Goal: Task Accomplishment & Management: Manage account settings

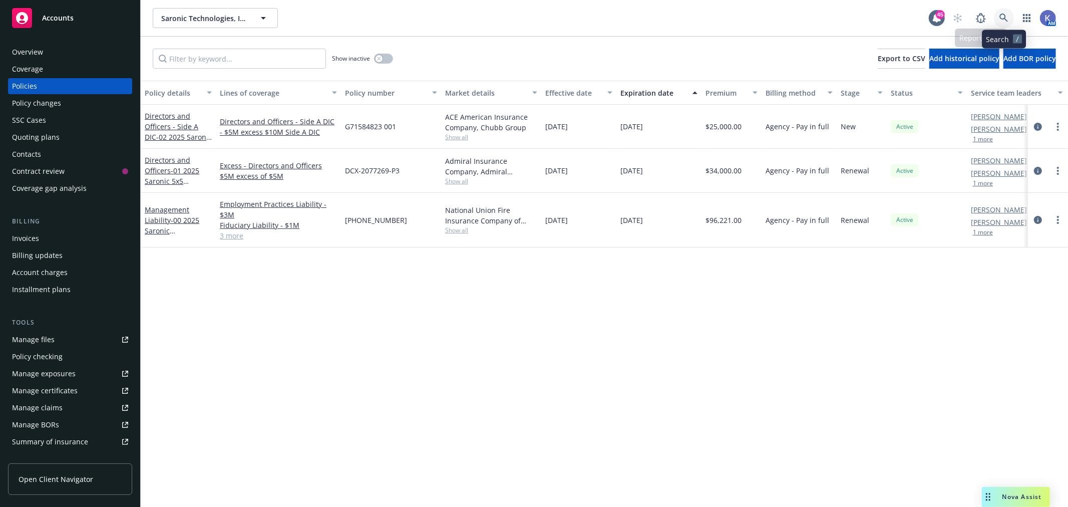
click at [1004, 13] on link at bounding box center [1004, 18] width 20 height 20
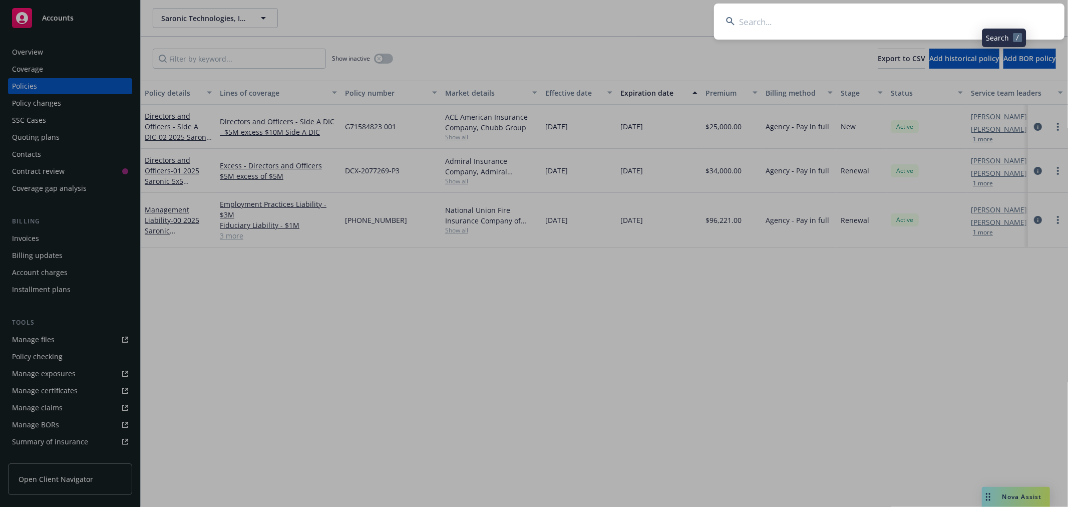
click at [893, 25] on input at bounding box center [889, 22] width 350 height 36
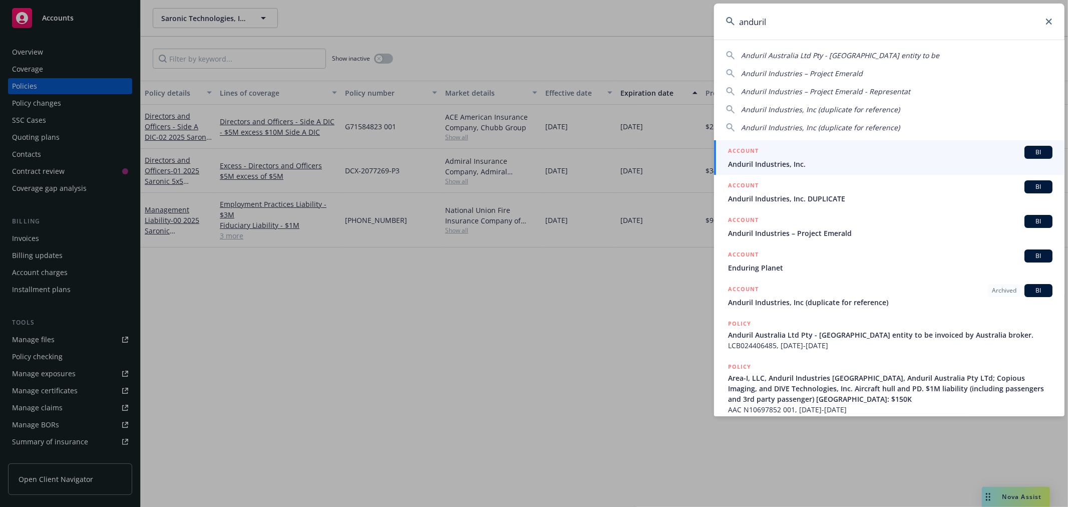
type input "anduril"
click at [792, 161] on span "Anduril Industries, Inc." at bounding box center [890, 164] width 324 height 11
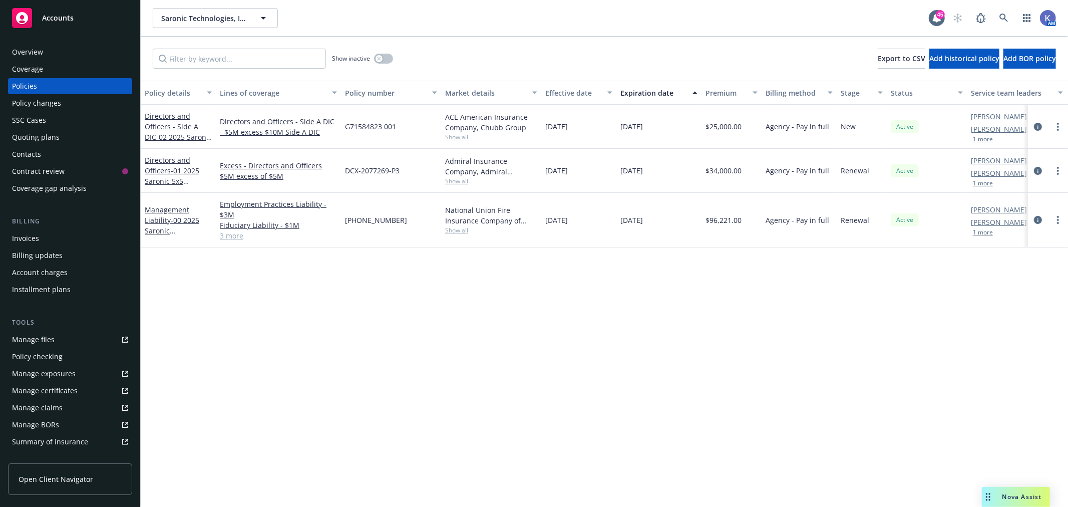
click at [75, 86] on div "Policies" at bounding box center [70, 86] width 116 height 16
click at [997, 16] on link at bounding box center [1004, 18] width 20 height 20
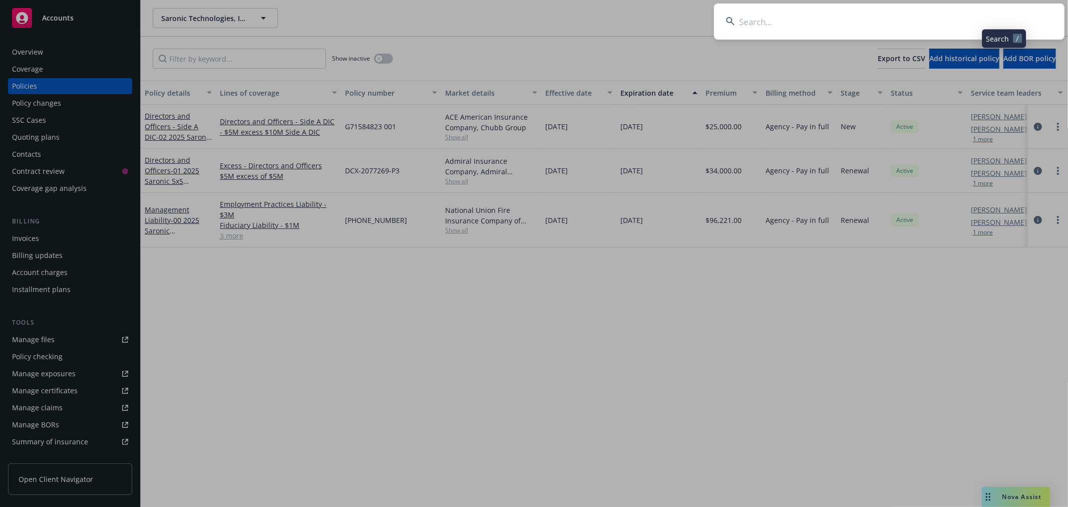
drag, startPoint x: 979, startPoint y: 19, endPoint x: 974, endPoint y: 19, distance: 5.5
click at [979, 19] on input at bounding box center [889, 22] width 350 height 36
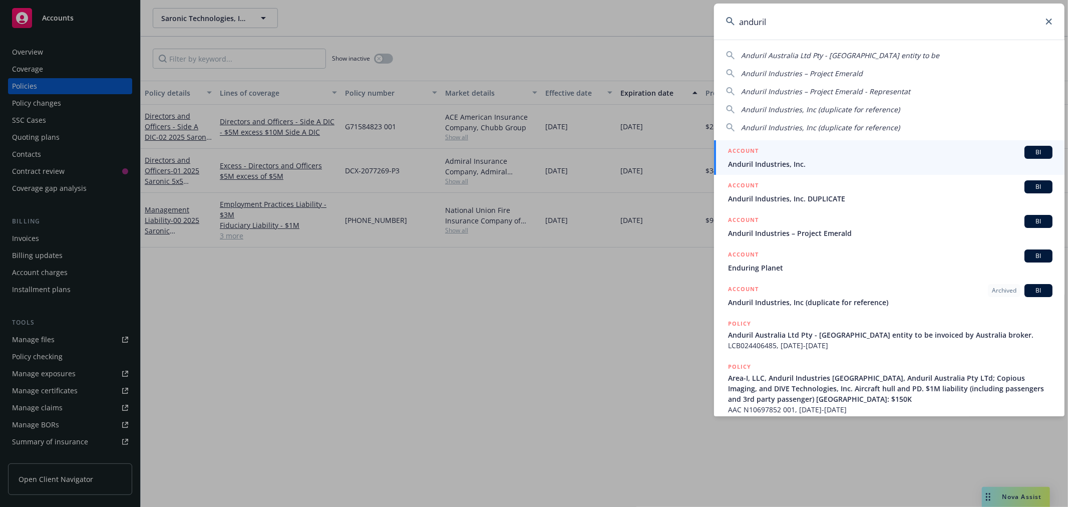
type input "anduril"
click at [792, 162] on span "Anduril Industries, Inc." at bounding box center [890, 164] width 324 height 11
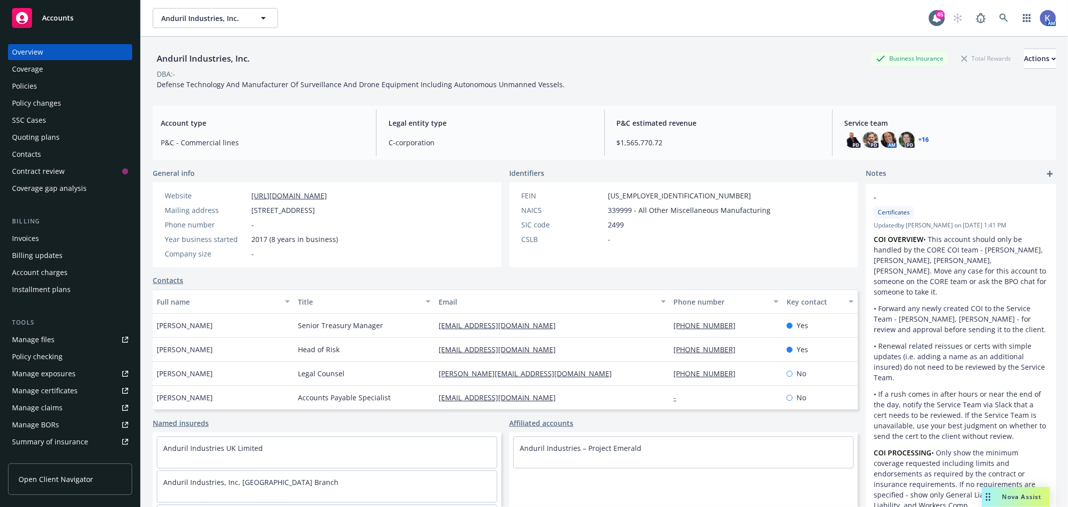
click at [42, 83] on div "Policies" at bounding box center [70, 86] width 116 height 16
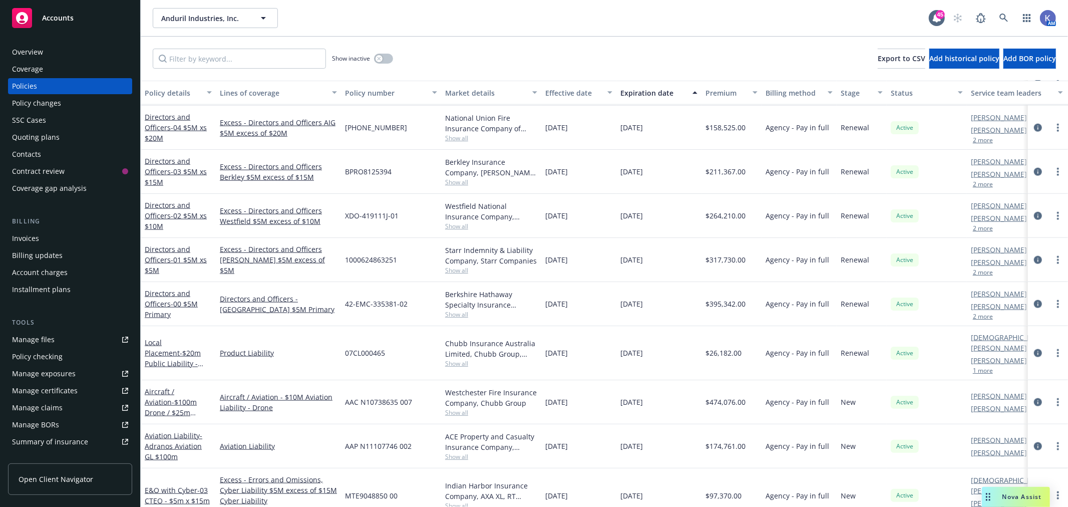
scroll to position [1113, 0]
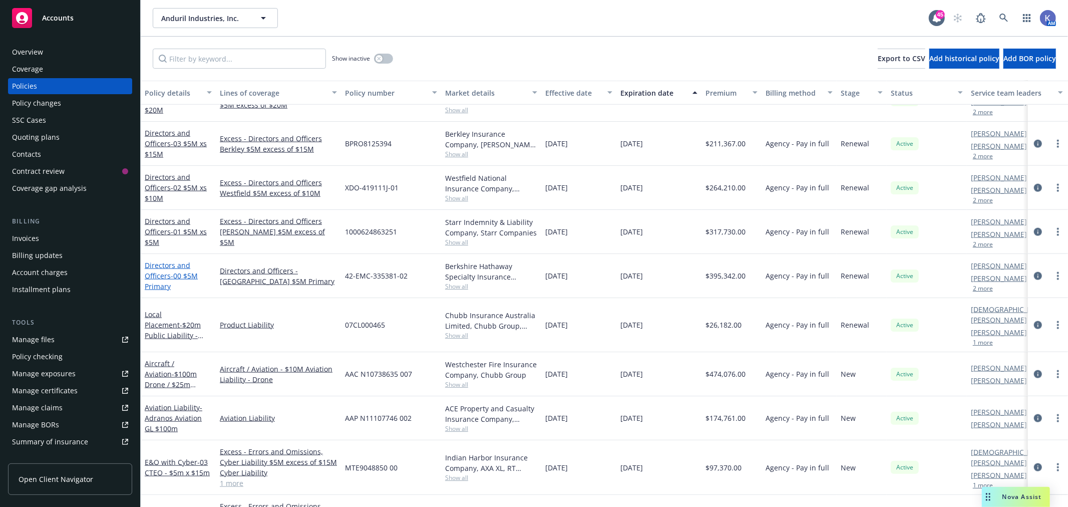
click at [176, 275] on span "- 00 $5M Primary" at bounding box center [171, 281] width 53 height 20
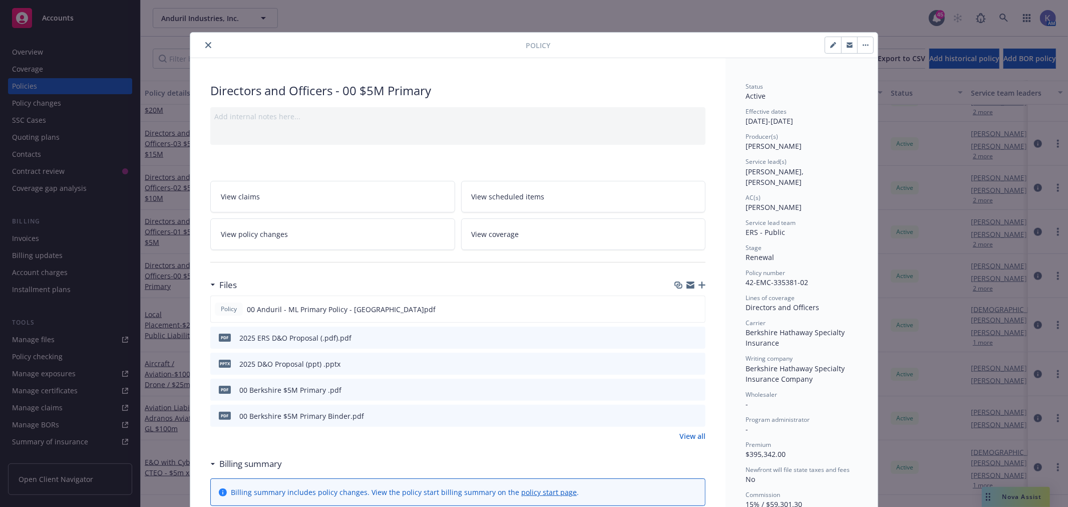
click at [698, 283] on icon "button" at bounding box center [701, 284] width 7 height 7
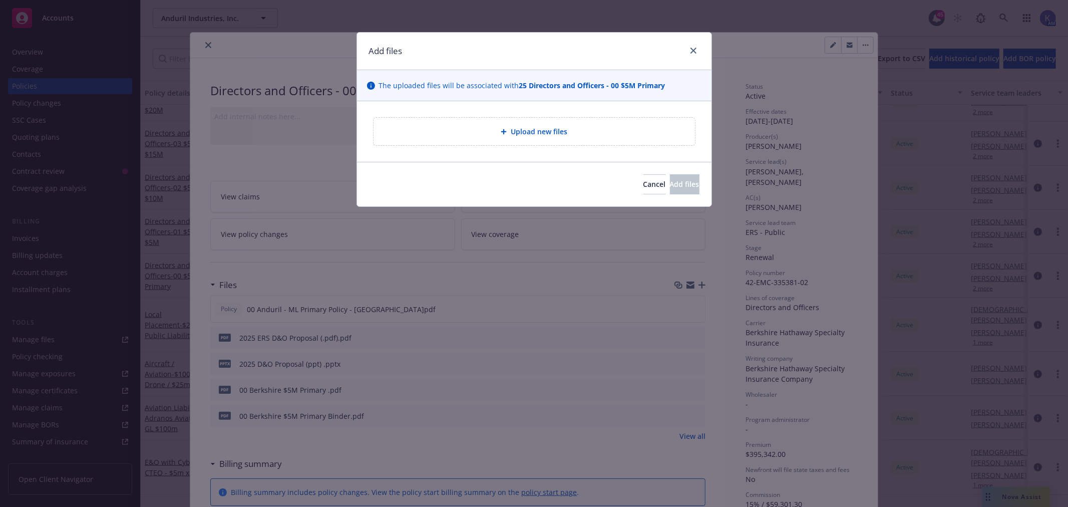
type textarea "x"
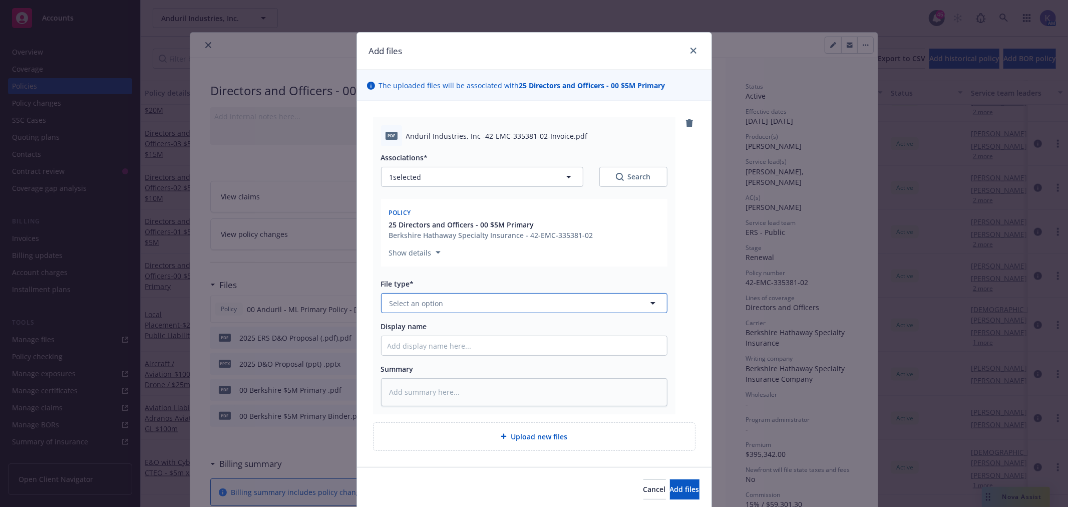
click at [421, 305] on span "Select an option" at bounding box center [417, 303] width 54 height 11
type input "invoi"
click at [432, 332] on span "Invoice - Newfront" at bounding box center [423, 330] width 63 height 11
type textarea "x"
click at [462, 298] on button "Invoice - Newfront" at bounding box center [524, 303] width 286 height 20
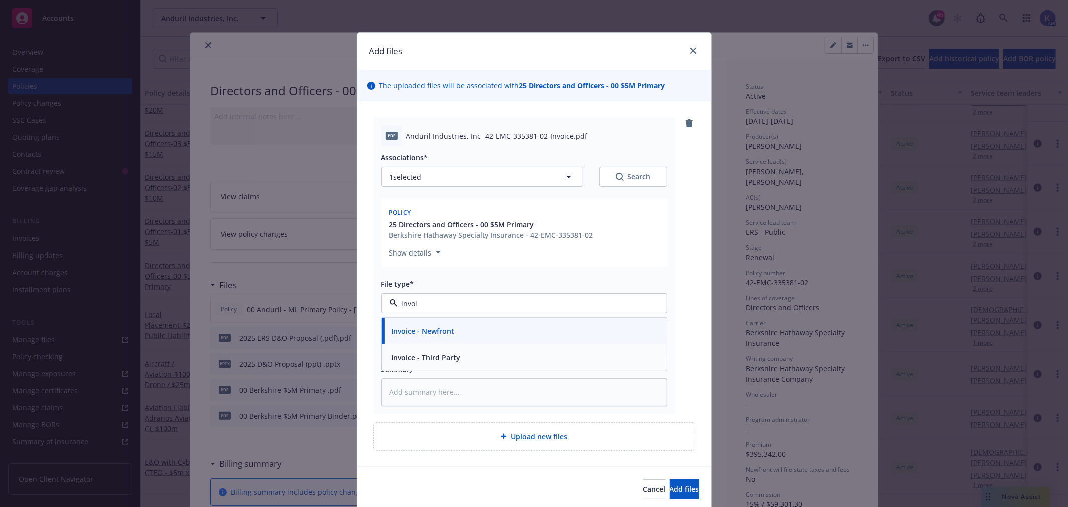
type input "invoic"
click at [461, 354] on div "Invoice - Third Party" at bounding box center [524, 357] width 273 height 15
click at [419, 344] on input "Display name" at bounding box center [524, 345] width 285 height 19
type textarea "x"
type input "B"
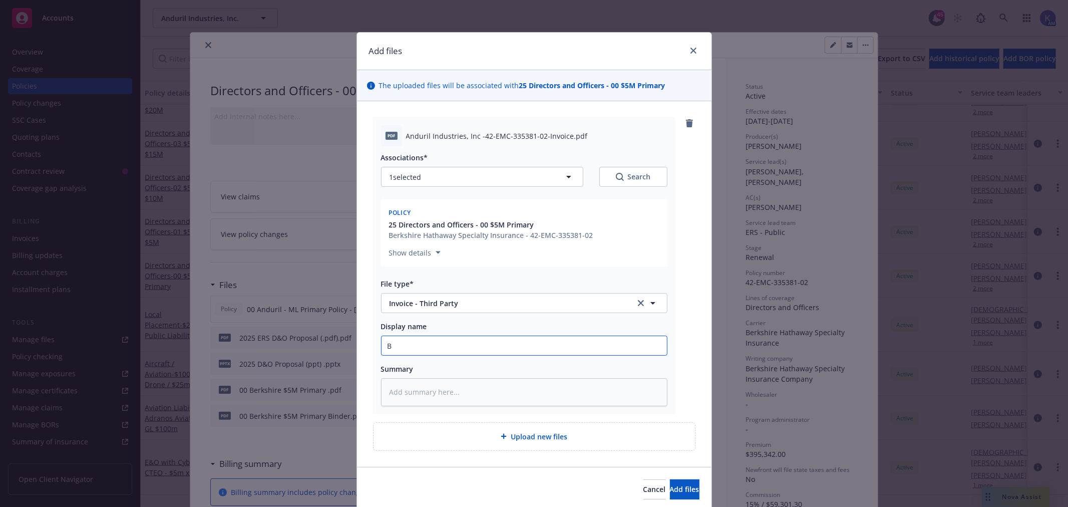
type textarea "x"
type input "Be"
type textarea "x"
type input "Ber"
type textarea "x"
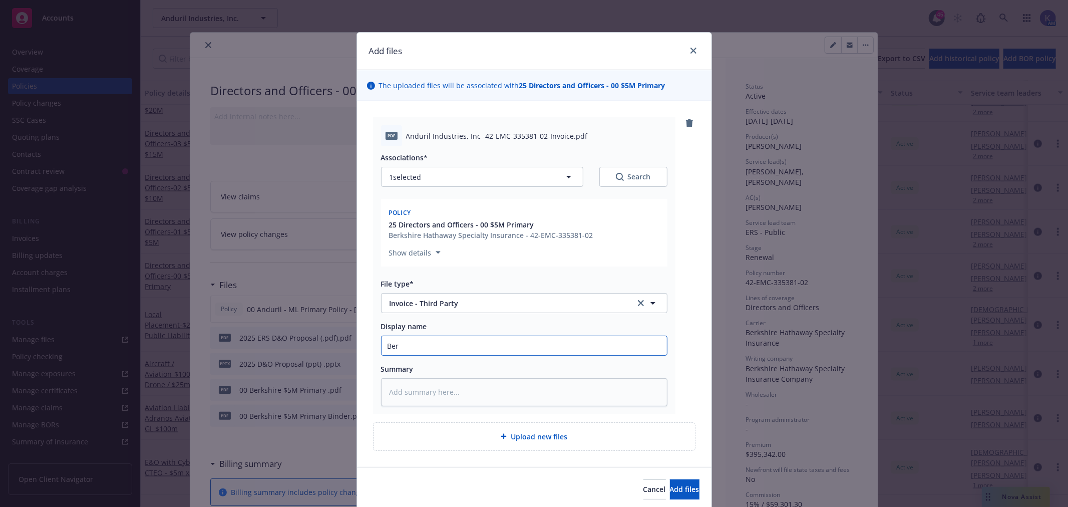
type input "[PERSON_NAME]"
type textarea "x"
type input "Berks"
type textarea "x"
type input "Berksh"
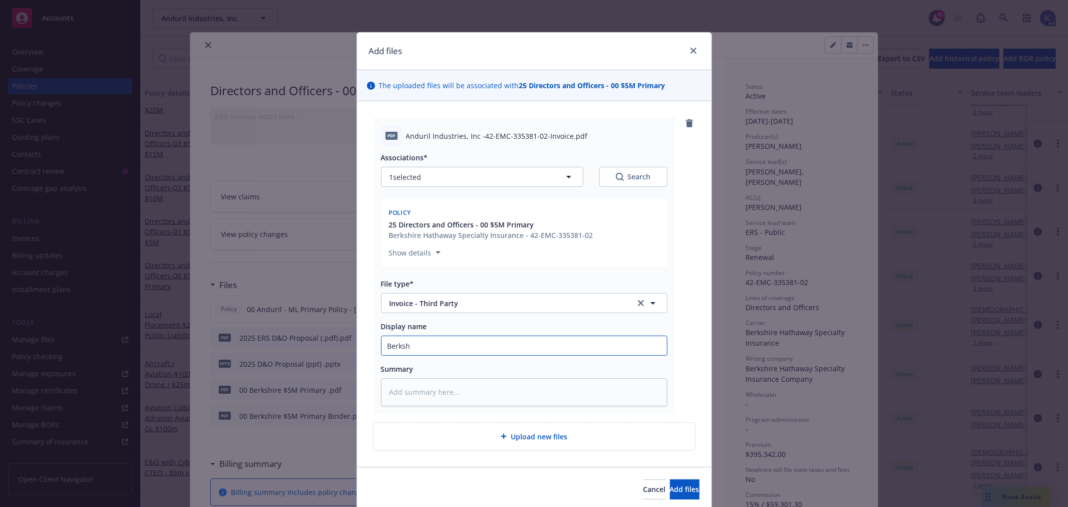
type textarea "x"
type input "Berkshi"
type textarea "x"
type input "Berkshir"
type textarea "x"
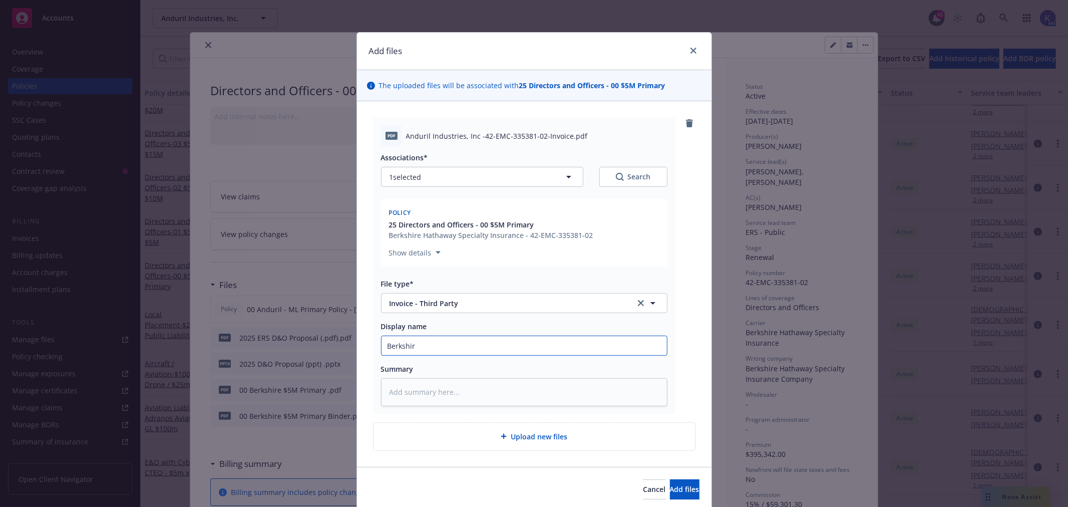
type input "[GEOGRAPHIC_DATA]"
type textarea "x"
type input "[GEOGRAPHIC_DATA]"
type textarea "x"
type input "Berkshire I"
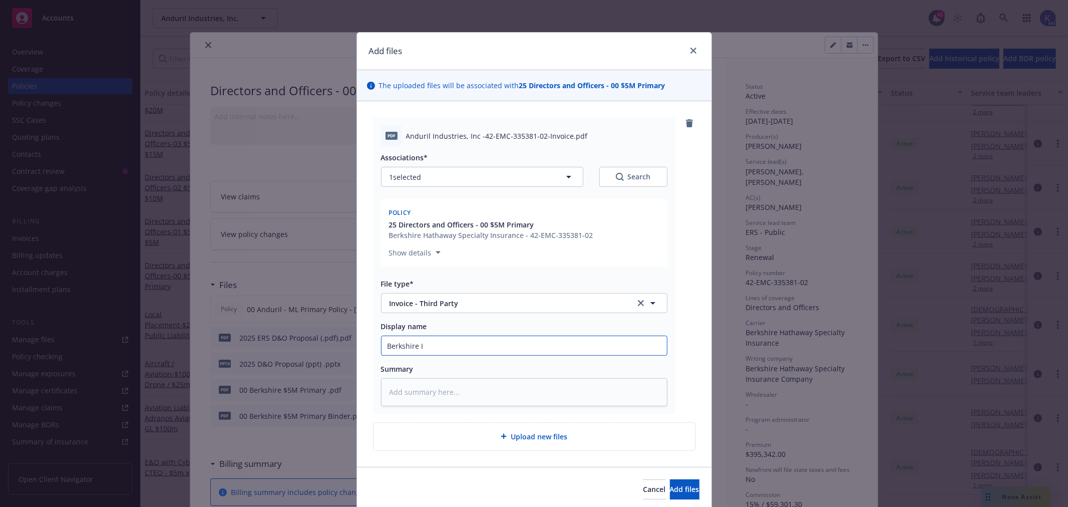
type textarea "x"
type input "Berkshire In"
type textarea "x"
type input "Berkshire Invo"
type textarea "x"
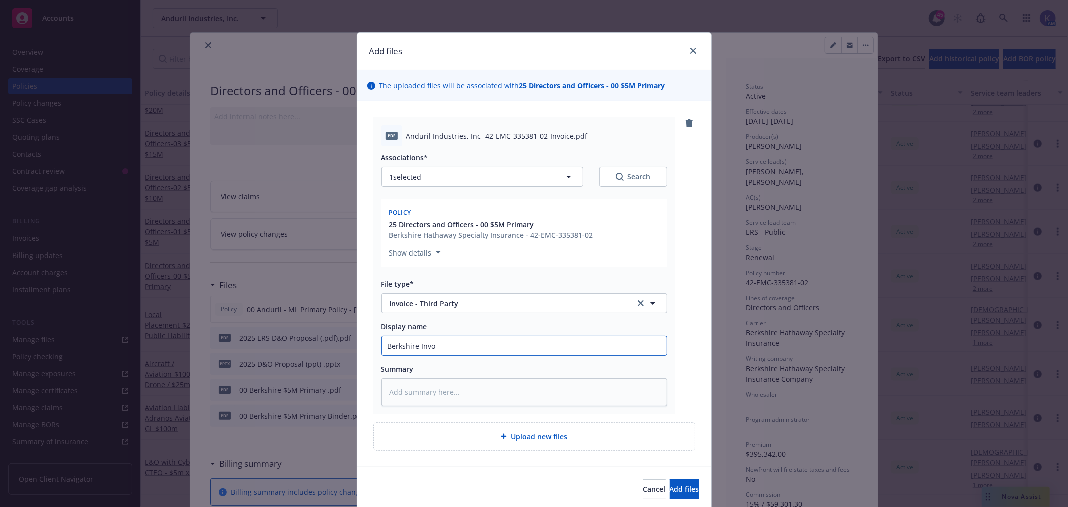
type input "Berkshire Invoi"
type textarea "x"
type input "Berkshire Invoic"
type textarea "x"
type input "Berkshire Invoice"
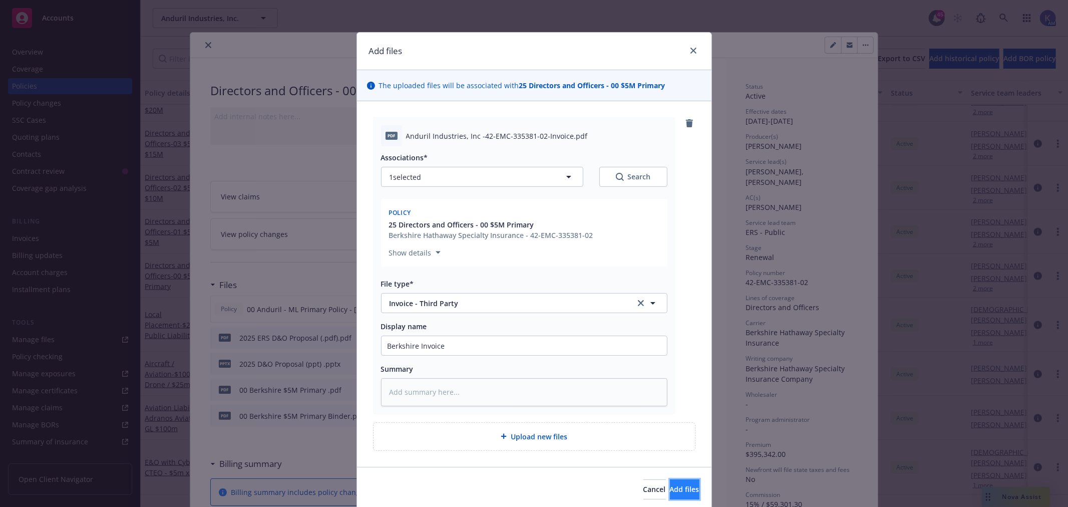
click at [673, 485] on span "Add files" at bounding box center [685, 489] width 30 height 10
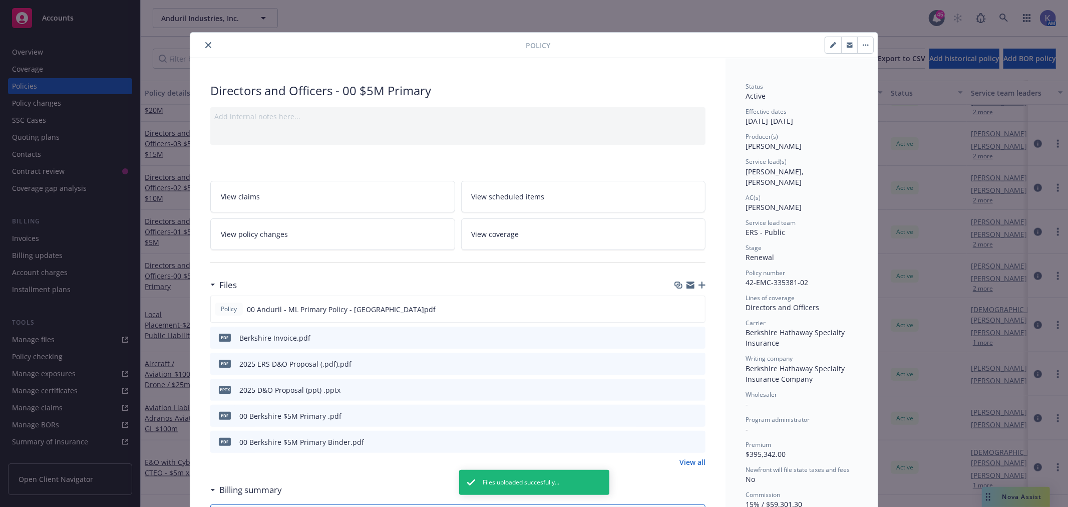
click at [205, 43] on icon "close" at bounding box center [208, 45] width 6 height 6
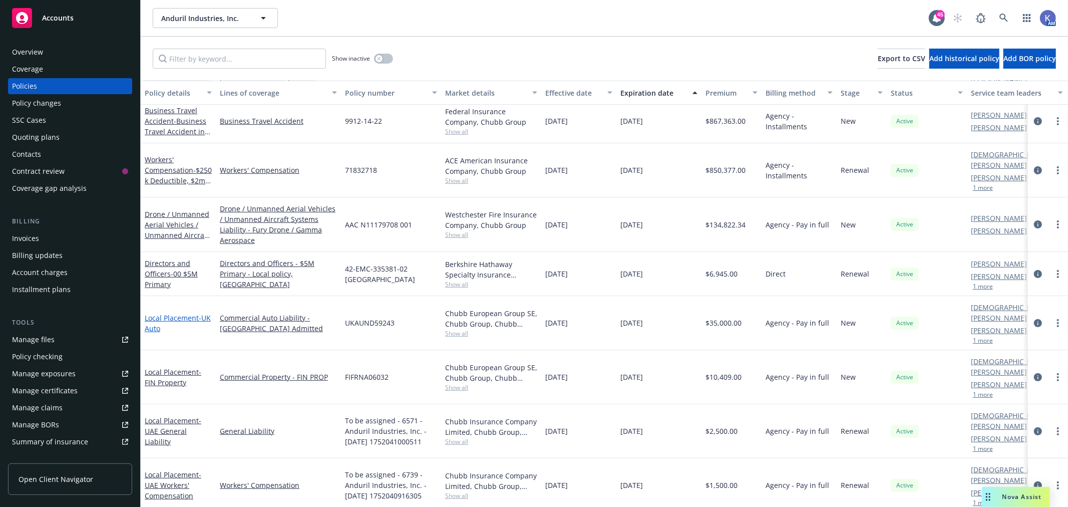
scroll to position [167, 0]
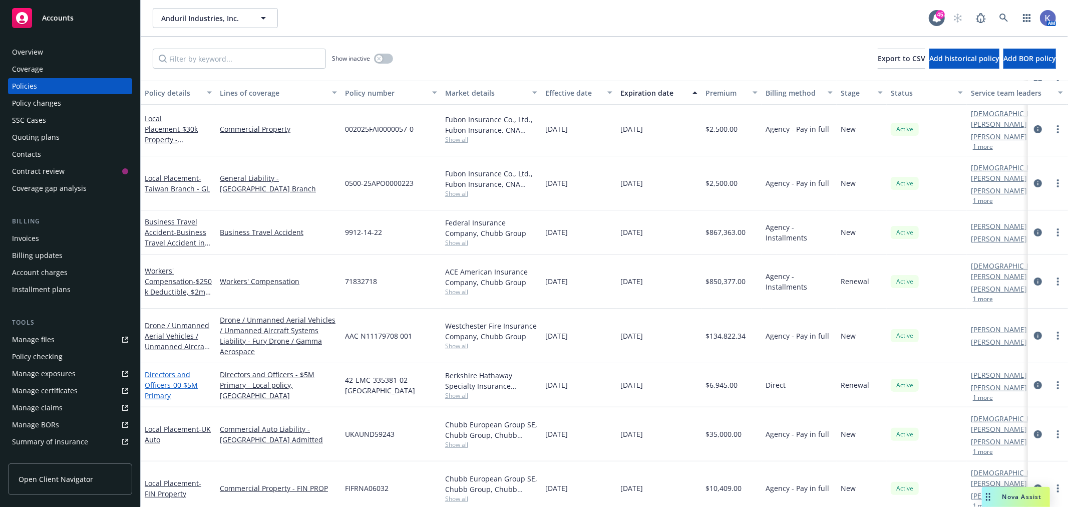
click at [174, 380] on span "- 00 $5M Primary" at bounding box center [171, 390] width 53 height 20
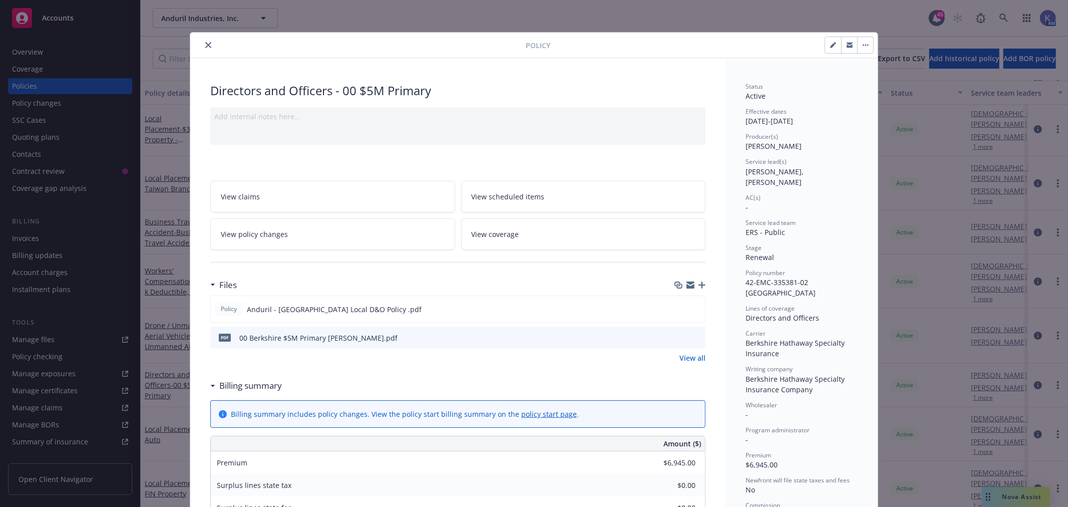
click at [698, 283] on icon "button" at bounding box center [701, 284] width 7 height 7
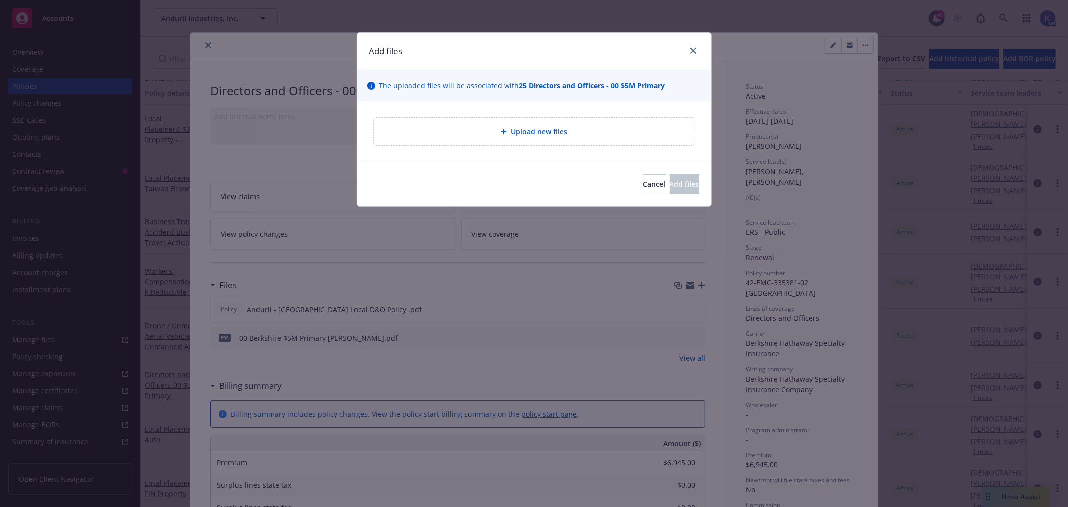
type textarea "x"
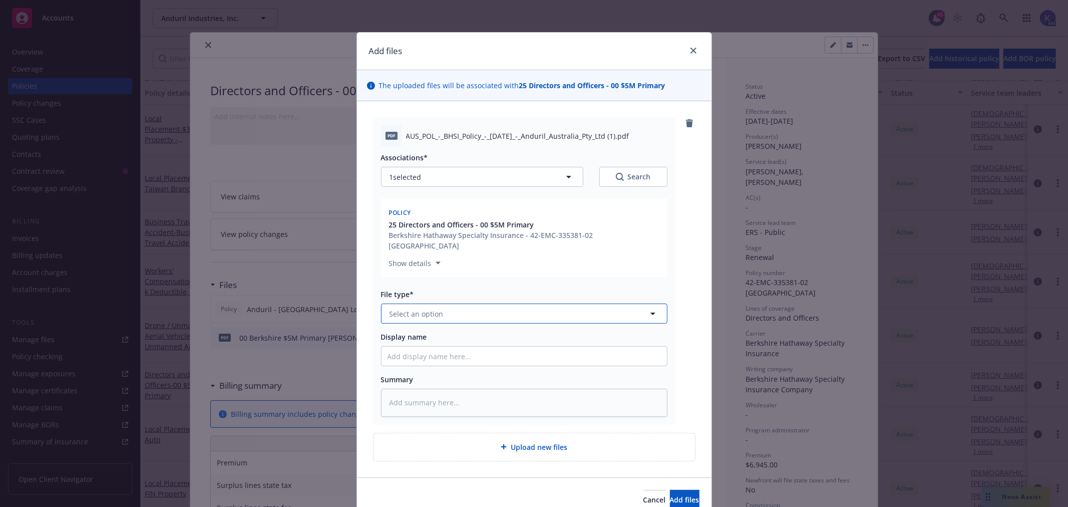
click at [410, 308] on span "Select an option" at bounding box center [417, 313] width 54 height 11
type input "invoice"
click at [448, 362] on span "Invoice - Third Party" at bounding box center [426, 367] width 69 height 11
click at [441, 346] on input "Display name" at bounding box center [524, 355] width 285 height 19
type textarea "x"
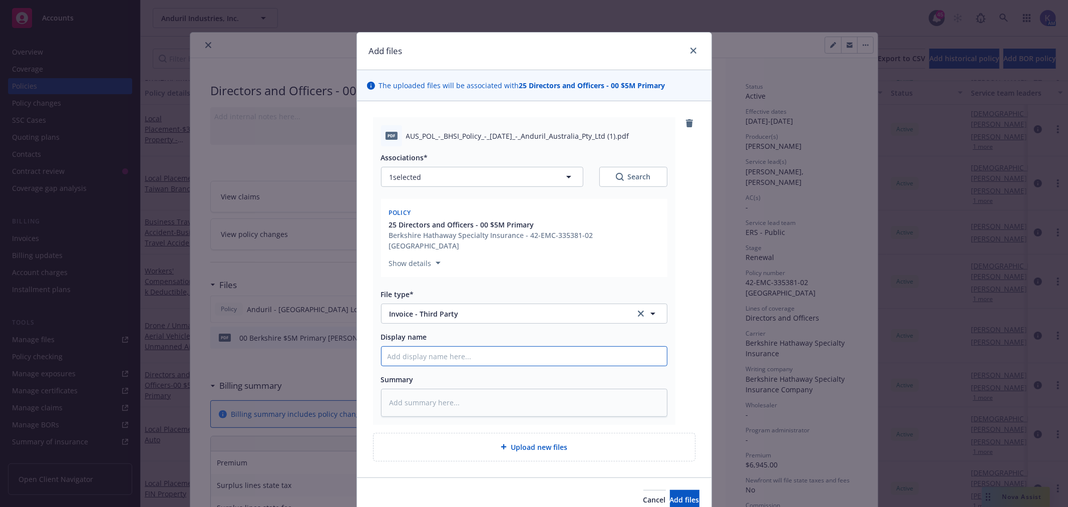
type input "B"
type textarea "x"
type input "Be"
type textarea "x"
type input "Ber"
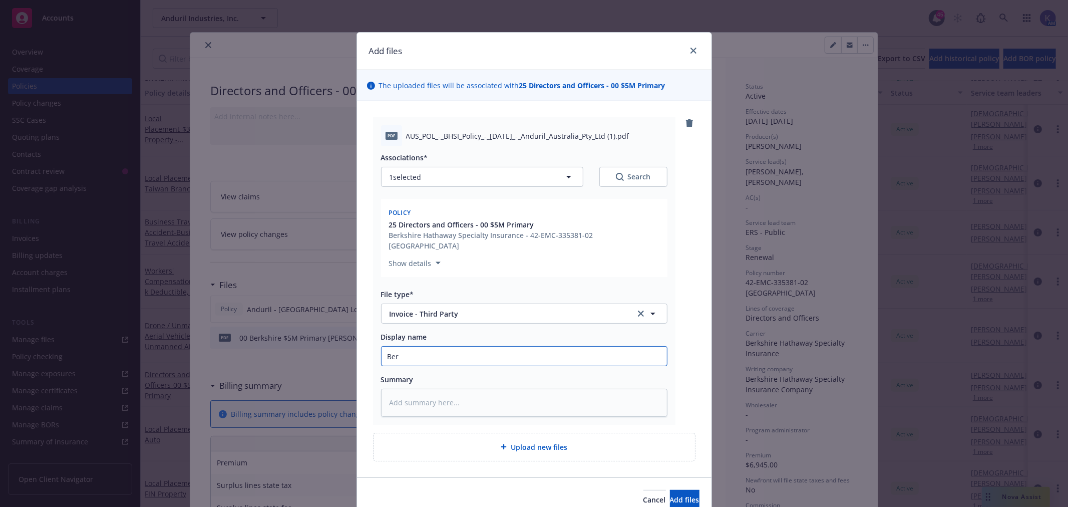
type textarea "x"
type input "[PERSON_NAME]"
type textarea "x"
type input "Berks"
type textarea "x"
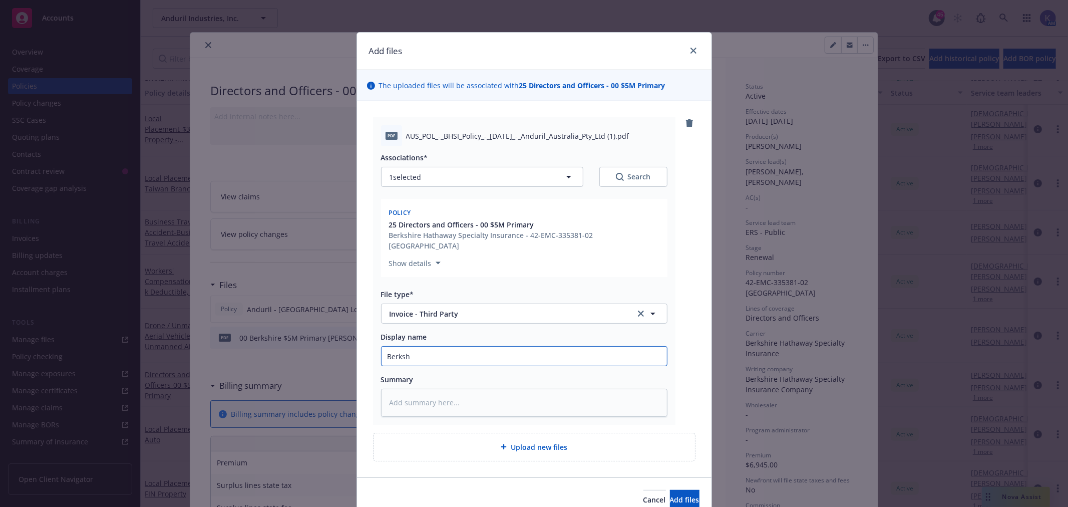
type input "Berkshi"
type textarea "x"
type input "Berkshir"
type textarea "x"
type input "[GEOGRAPHIC_DATA]"
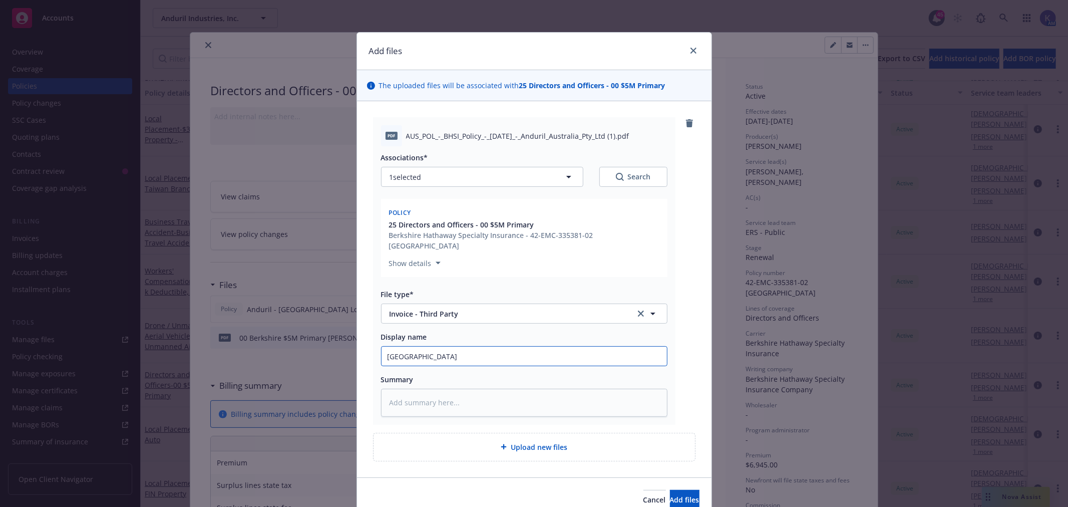
type textarea "x"
type input "[GEOGRAPHIC_DATA]"
type textarea "x"
type input "Berkshire A"
type textarea "x"
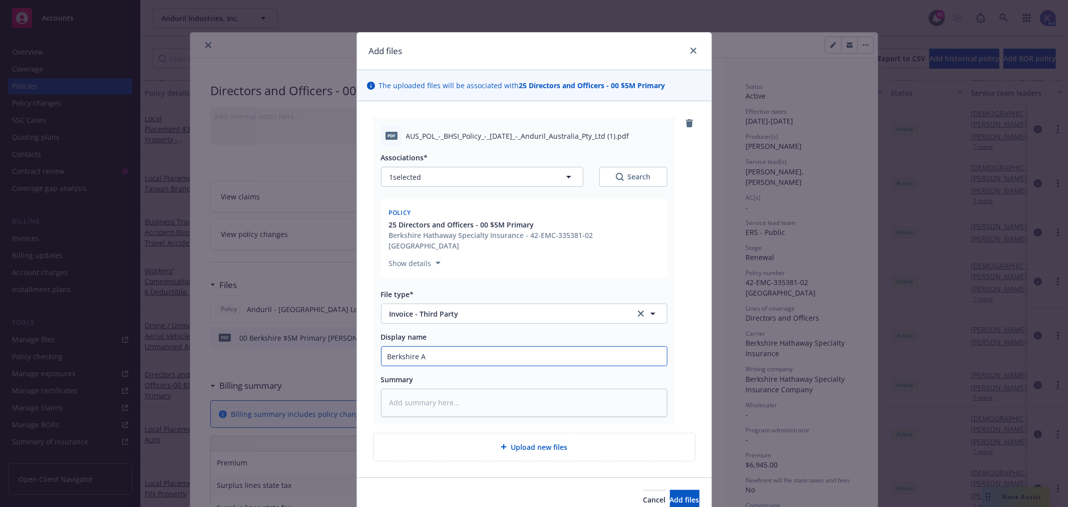
type input "Berkshire AU"
type textarea "x"
type input "Berkshire AUS"
type textarea "x"
type input "Berkshire AUS"
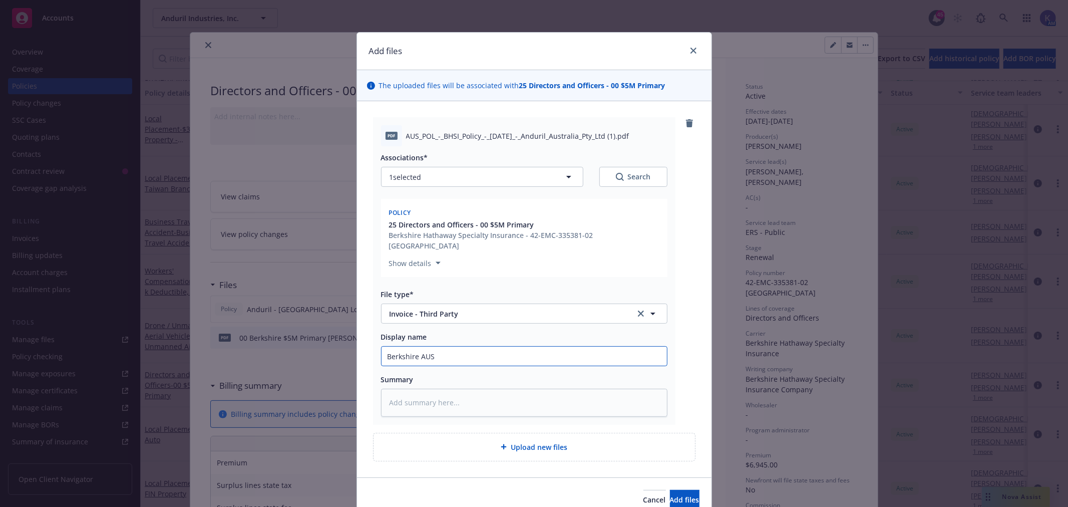
type textarea "x"
type input "Berkshire AUS i"
type textarea "x"
type input "Berkshire AUS in"
type textarea "x"
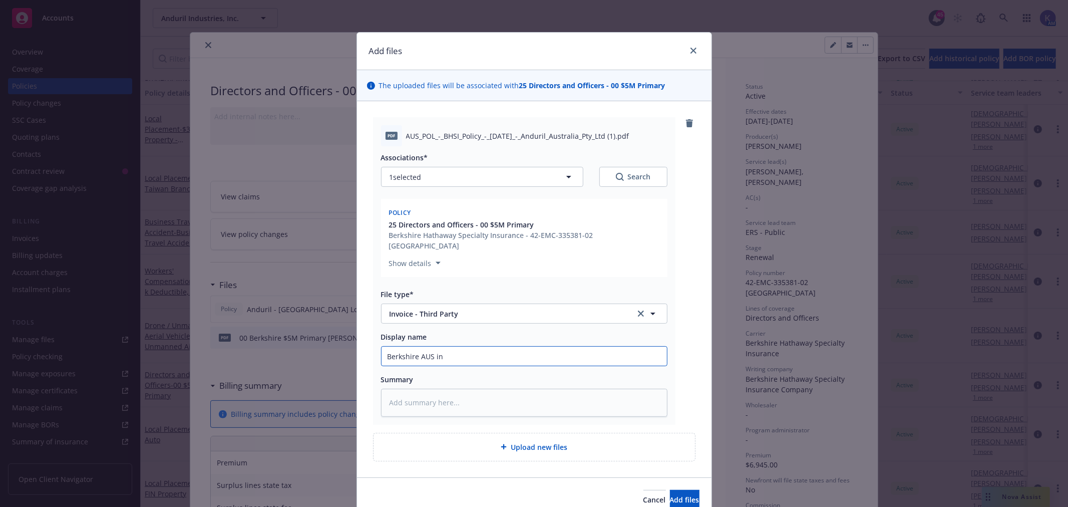
type input "Berkshire AUS inv"
type textarea "x"
type input "Berkshire AUS invo"
type textarea "x"
type input "Berkshire AUS invoi"
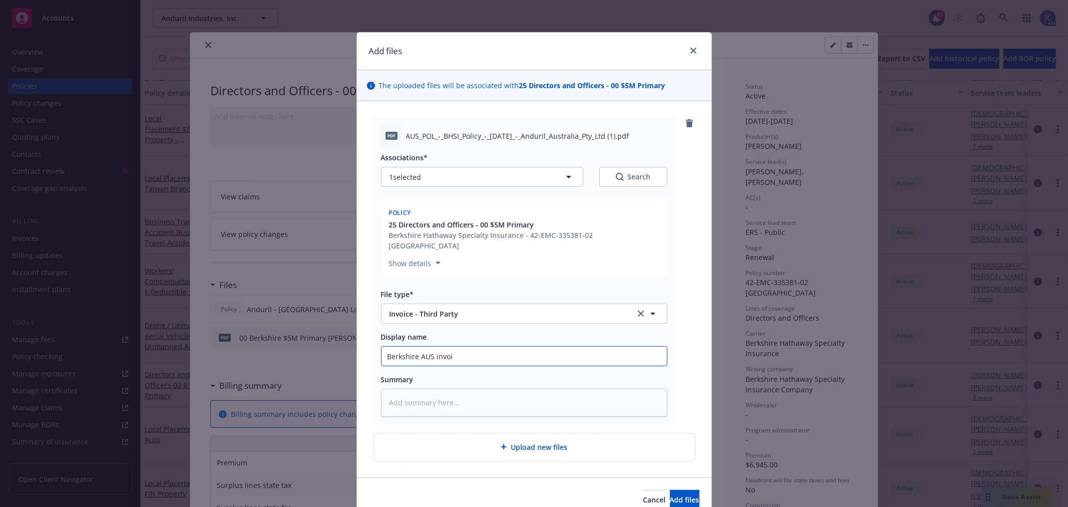
type textarea "x"
type input "Berkshire AUS invoic"
type textarea "x"
type input "Berkshire AUS invoice"
type textarea "x"
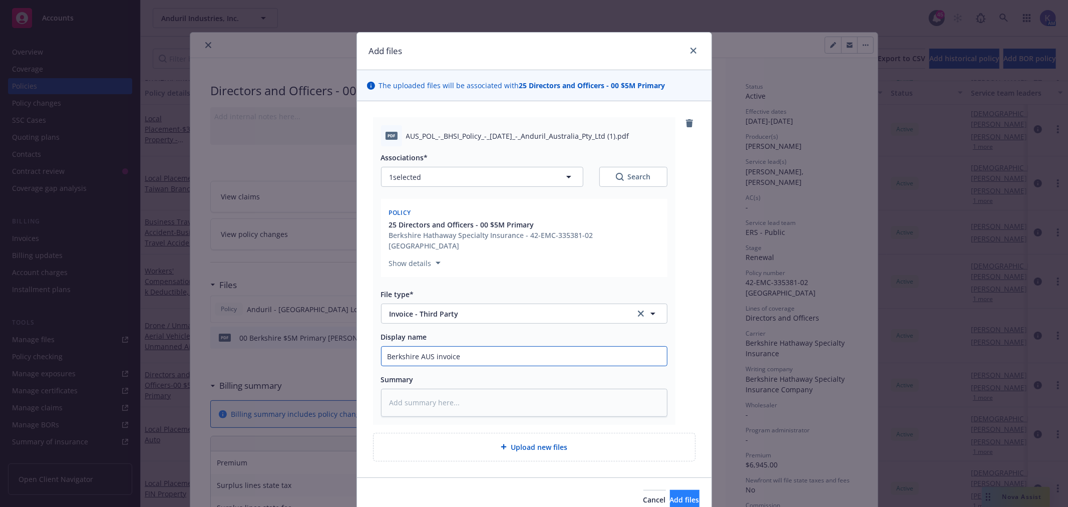
type input "Berkshire AUS invoice"
click at [670, 495] on span "Add files" at bounding box center [685, 500] width 30 height 10
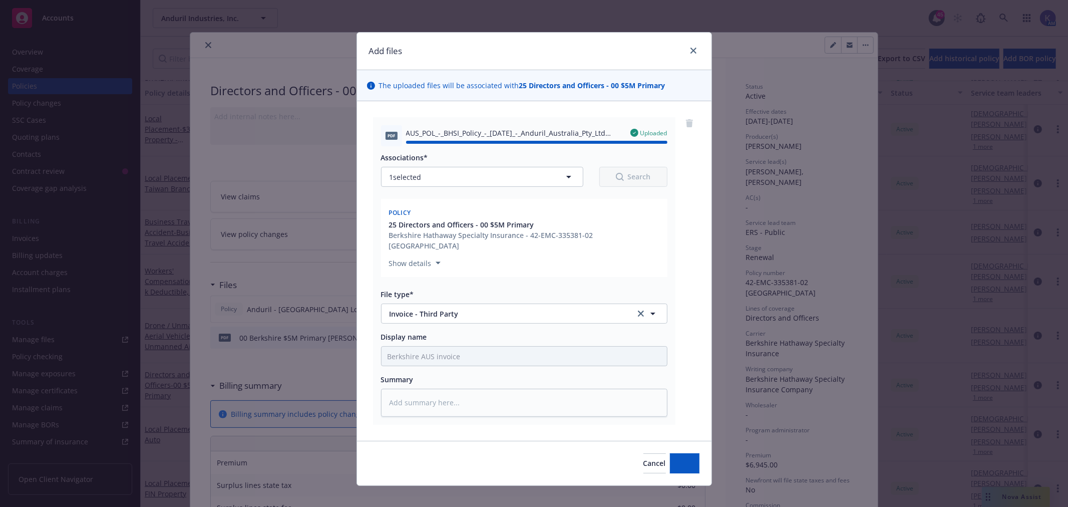
type textarea "x"
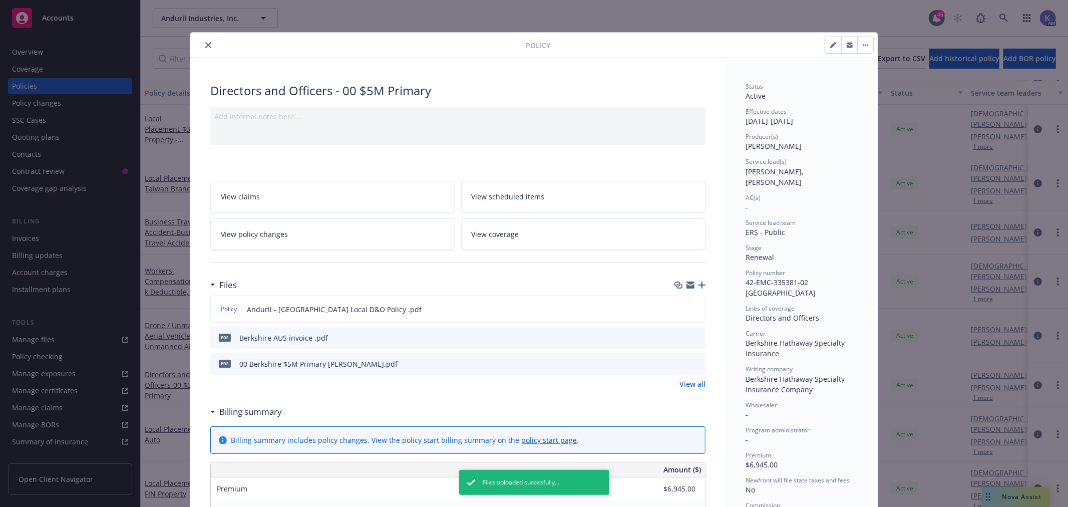
click at [202, 46] on button "close" at bounding box center [208, 45] width 12 height 12
